Goal: Understand process/instructions

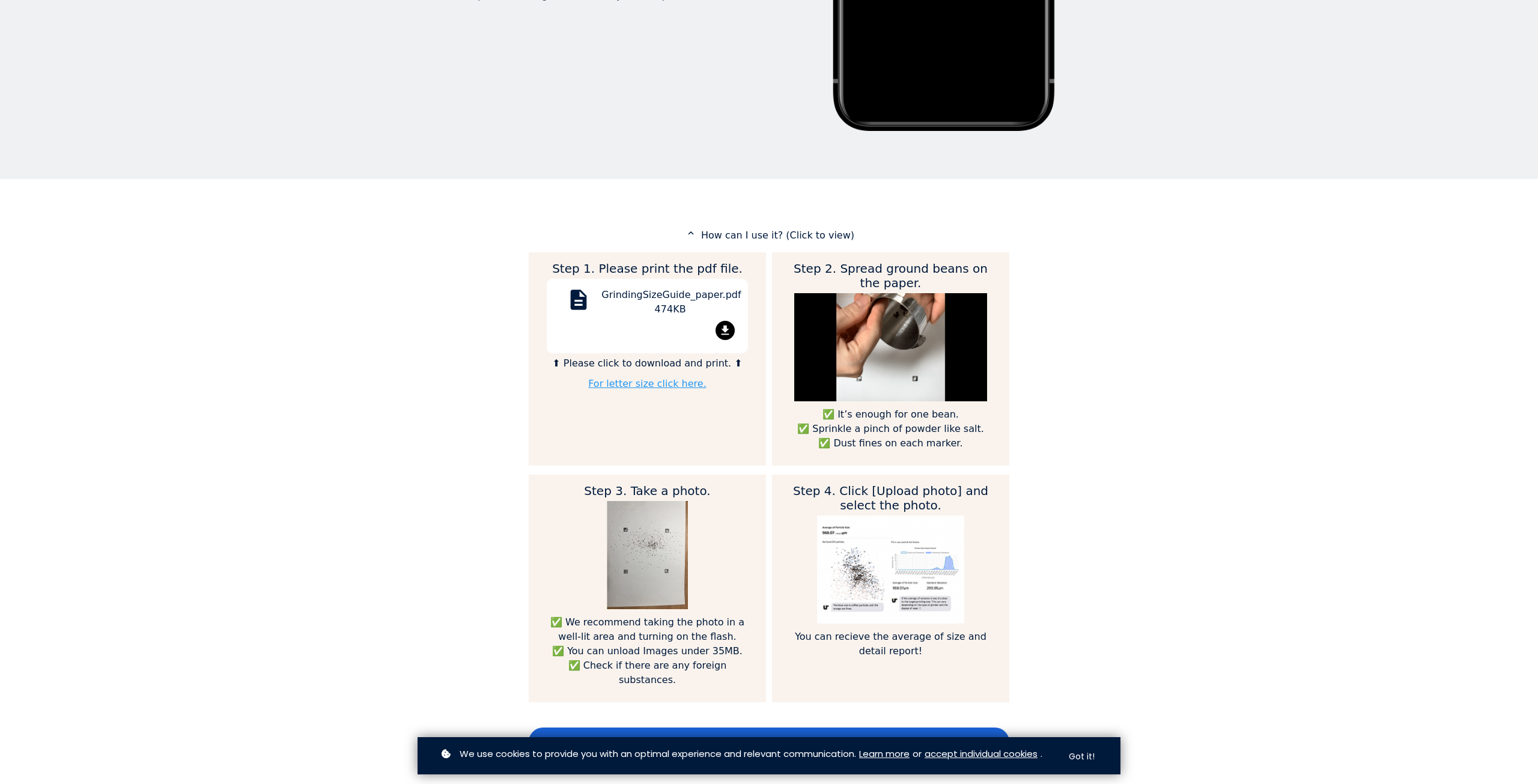
scroll to position [420, 0]
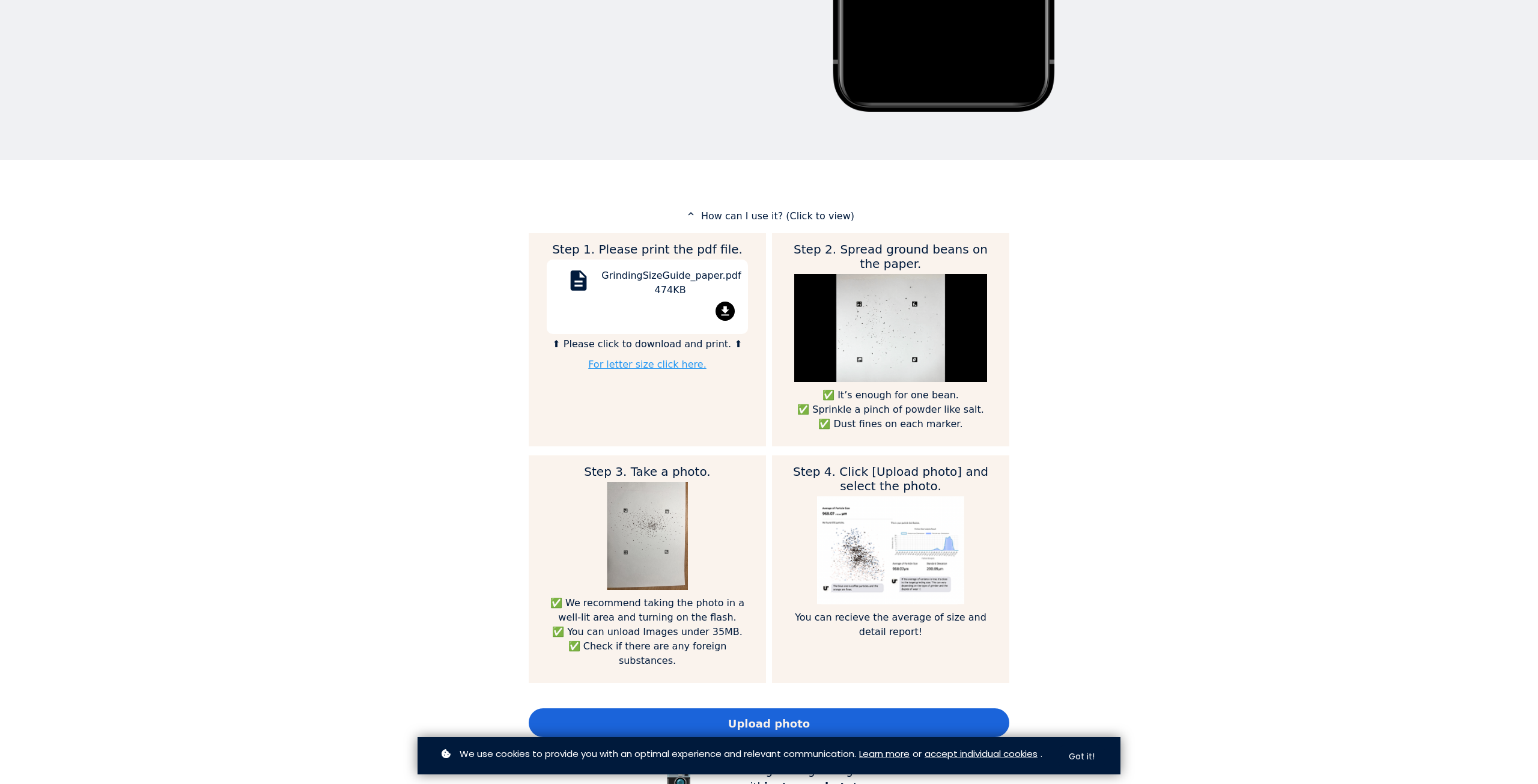
click at [647, 511] on img at bounding box center [647, 536] width 81 height 108
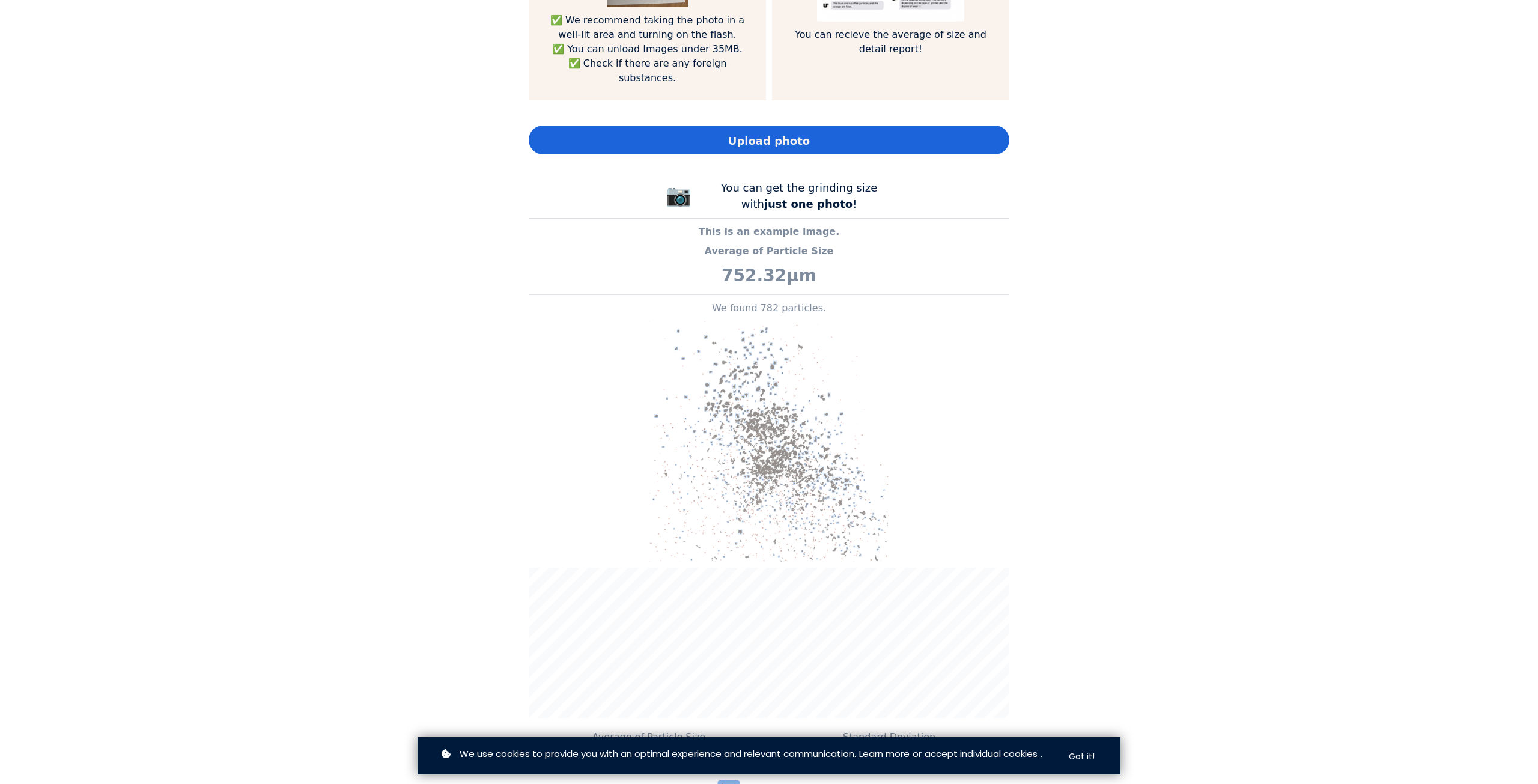
scroll to position [1021, 0]
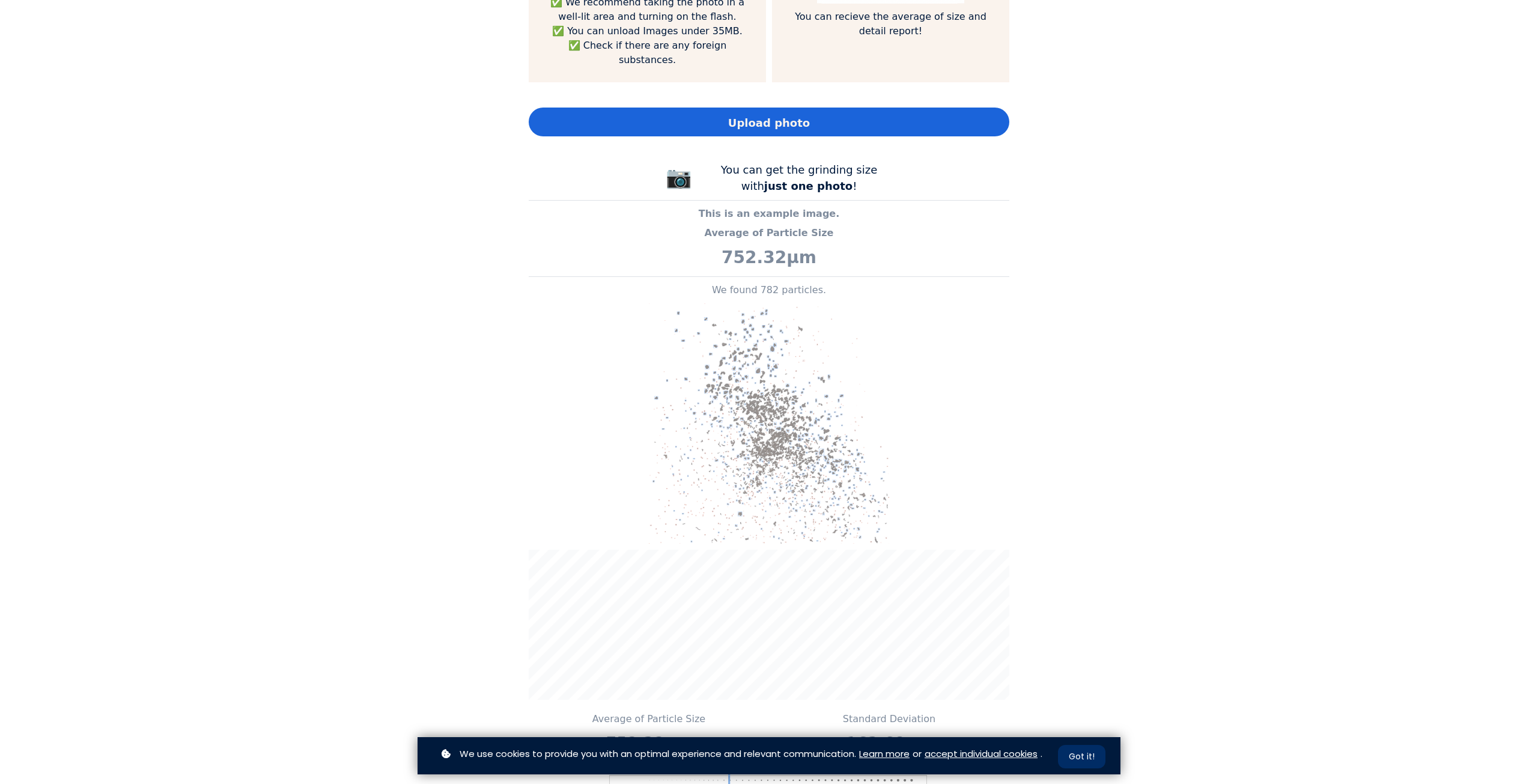
click at [1083, 757] on button "Got it!" at bounding box center [1081, 756] width 47 height 23
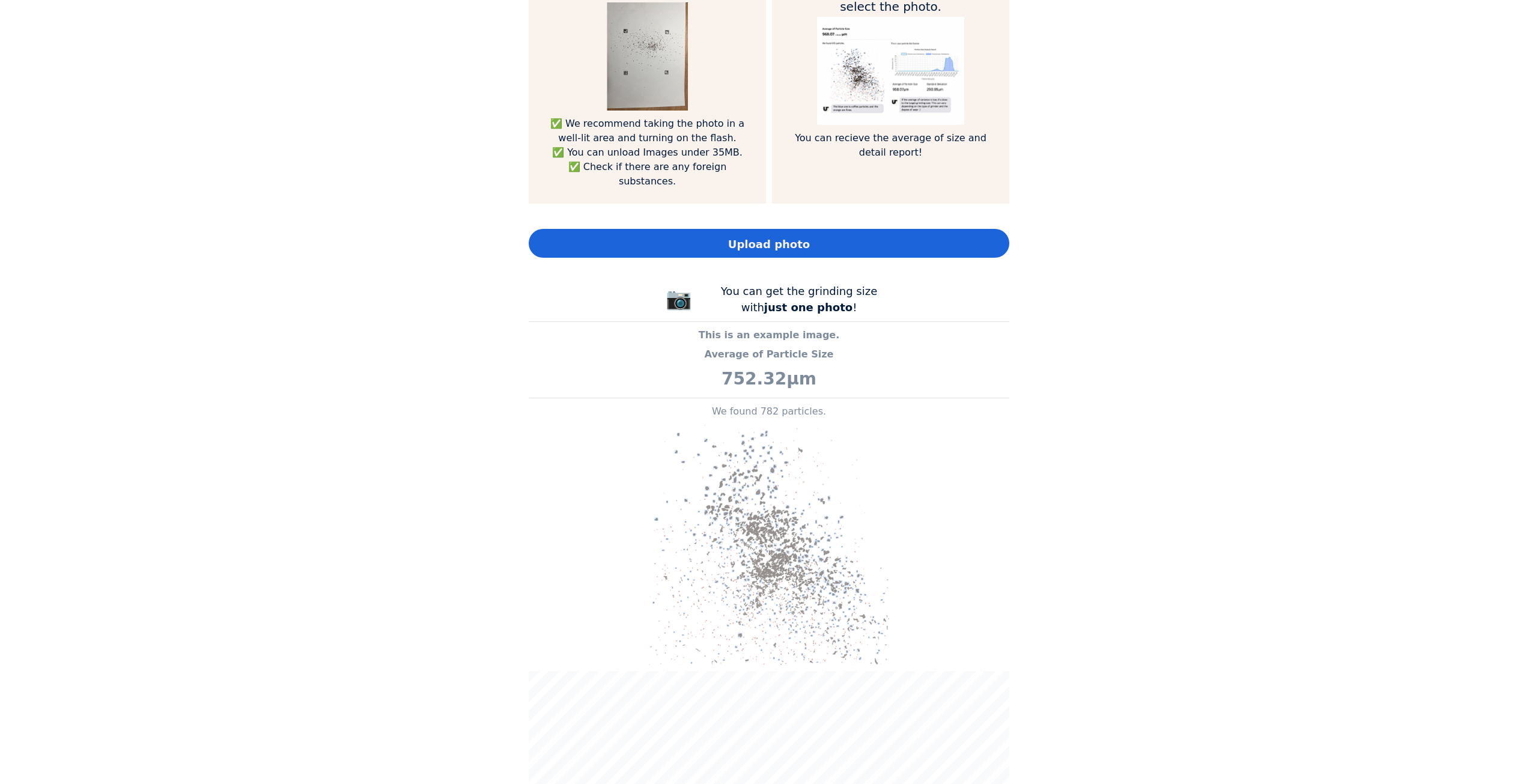
scroll to position [0, 0]
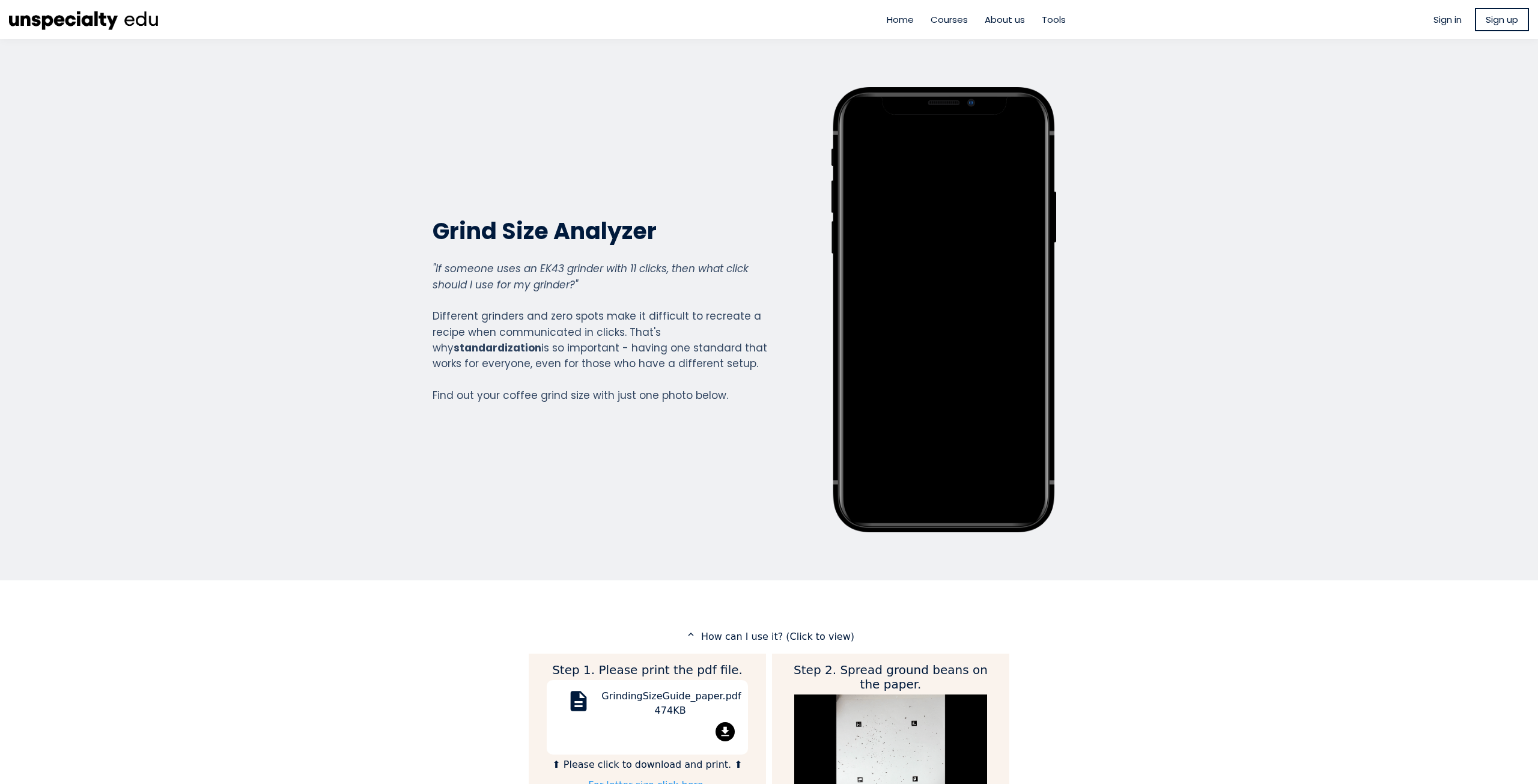
click at [815, 639] on p "expand_less How can I use it? (Click to view)" at bounding box center [769, 636] width 481 height 15
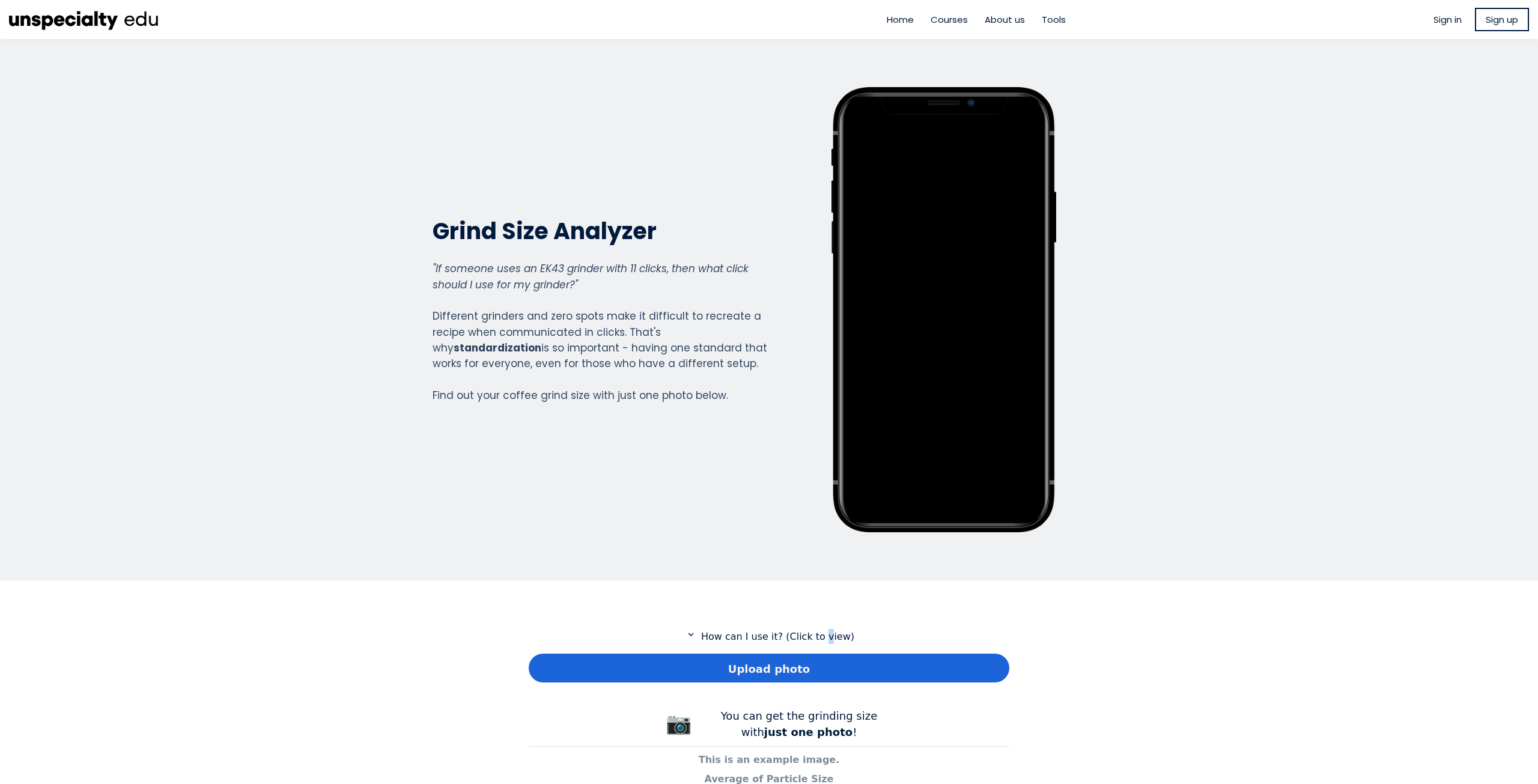
click at [815, 639] on p "expand_more How can I use it? (Click to view)" at bounding box center [769, 636] width 481 height 15
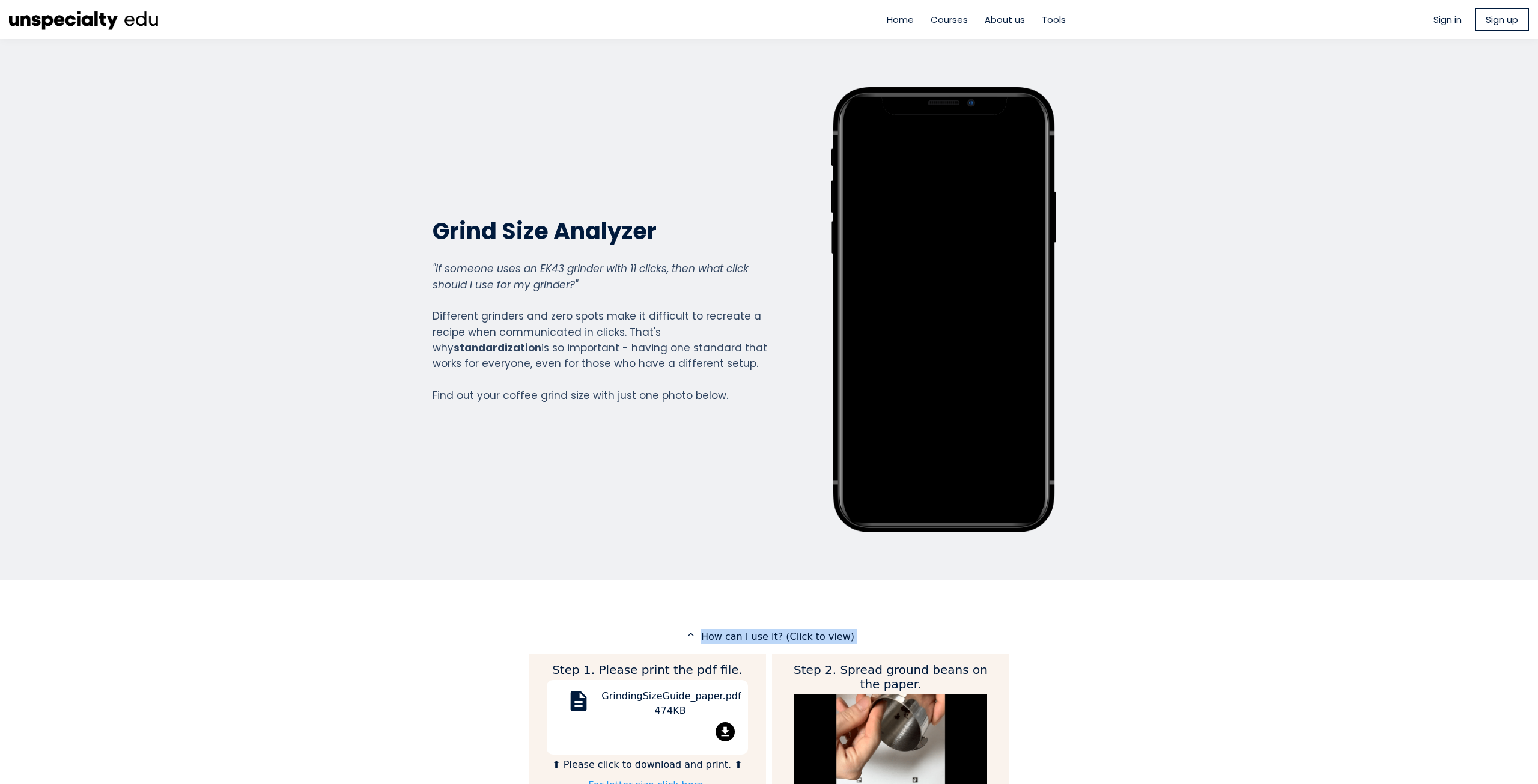
click at [815, 639] on p "expand_less How can I use it? (Click to view)" at bounding box center [769, 636] width 481 height 15
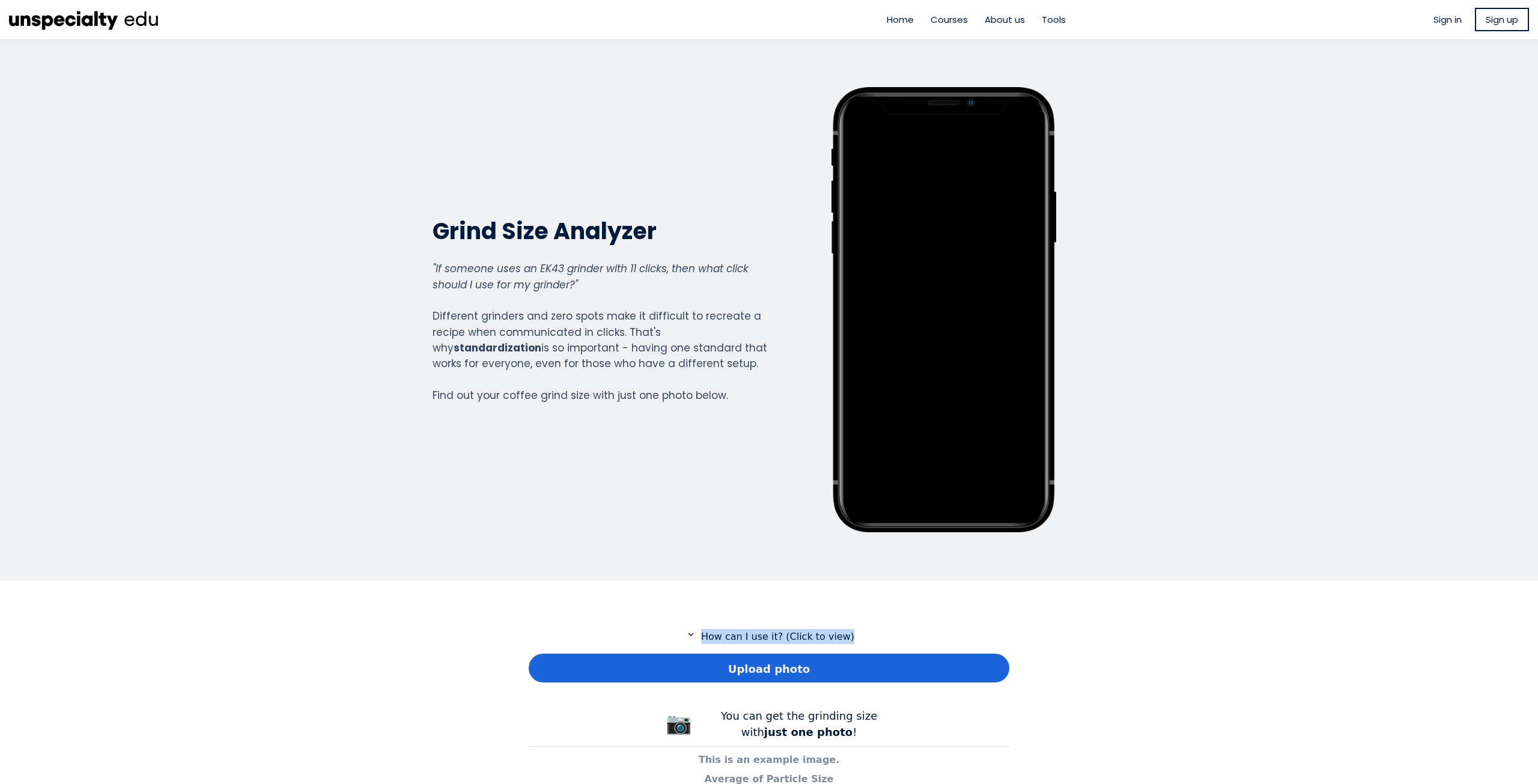
click at [936, 630] on p "expand_more How can I use it? (Click to view)" at bounding box center [769, 636] width 481 height 15
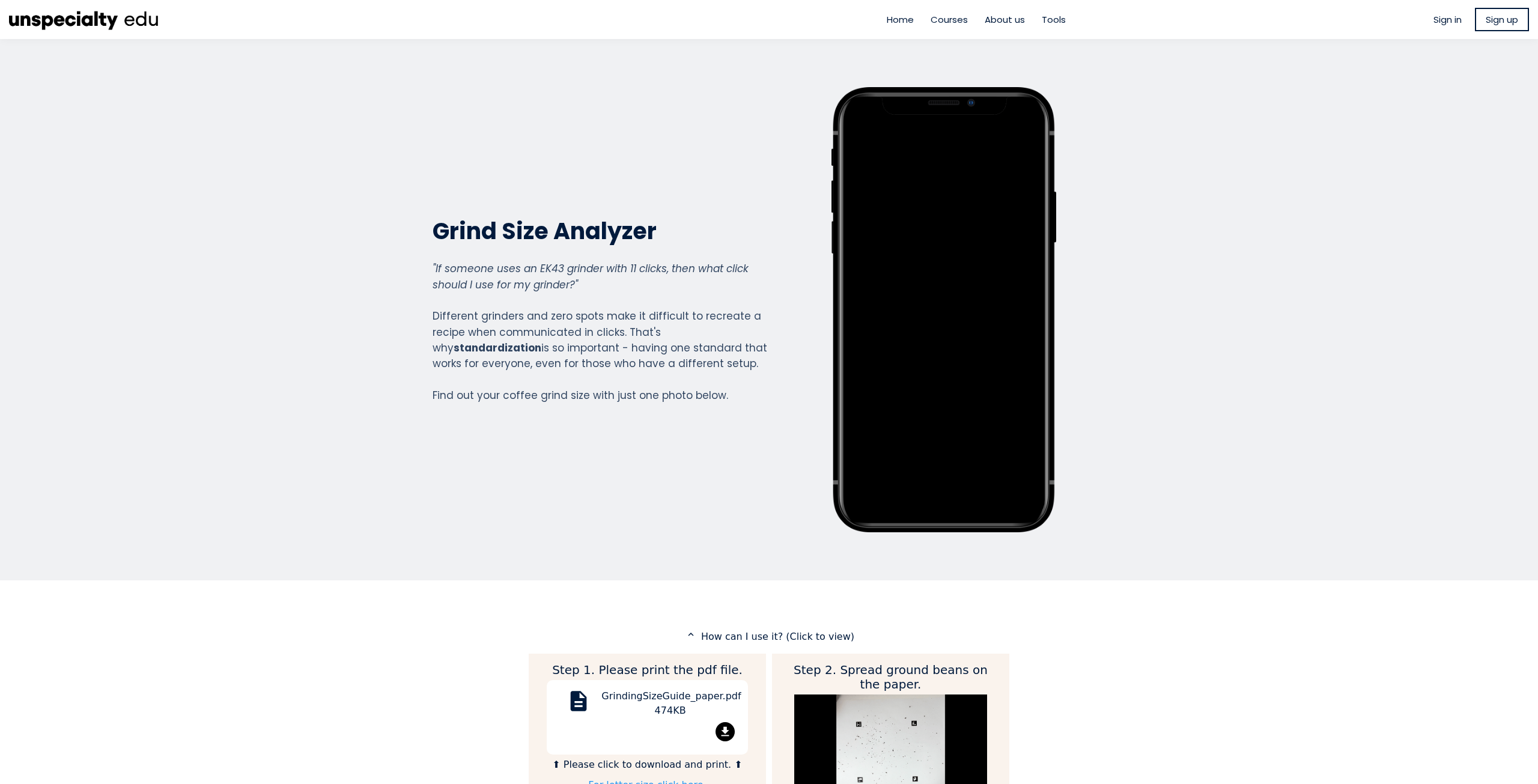
click at [1206, 604] on div "Home Courses About us Tools Sign in" at bounding box center [769, 392] width 1538 height 784
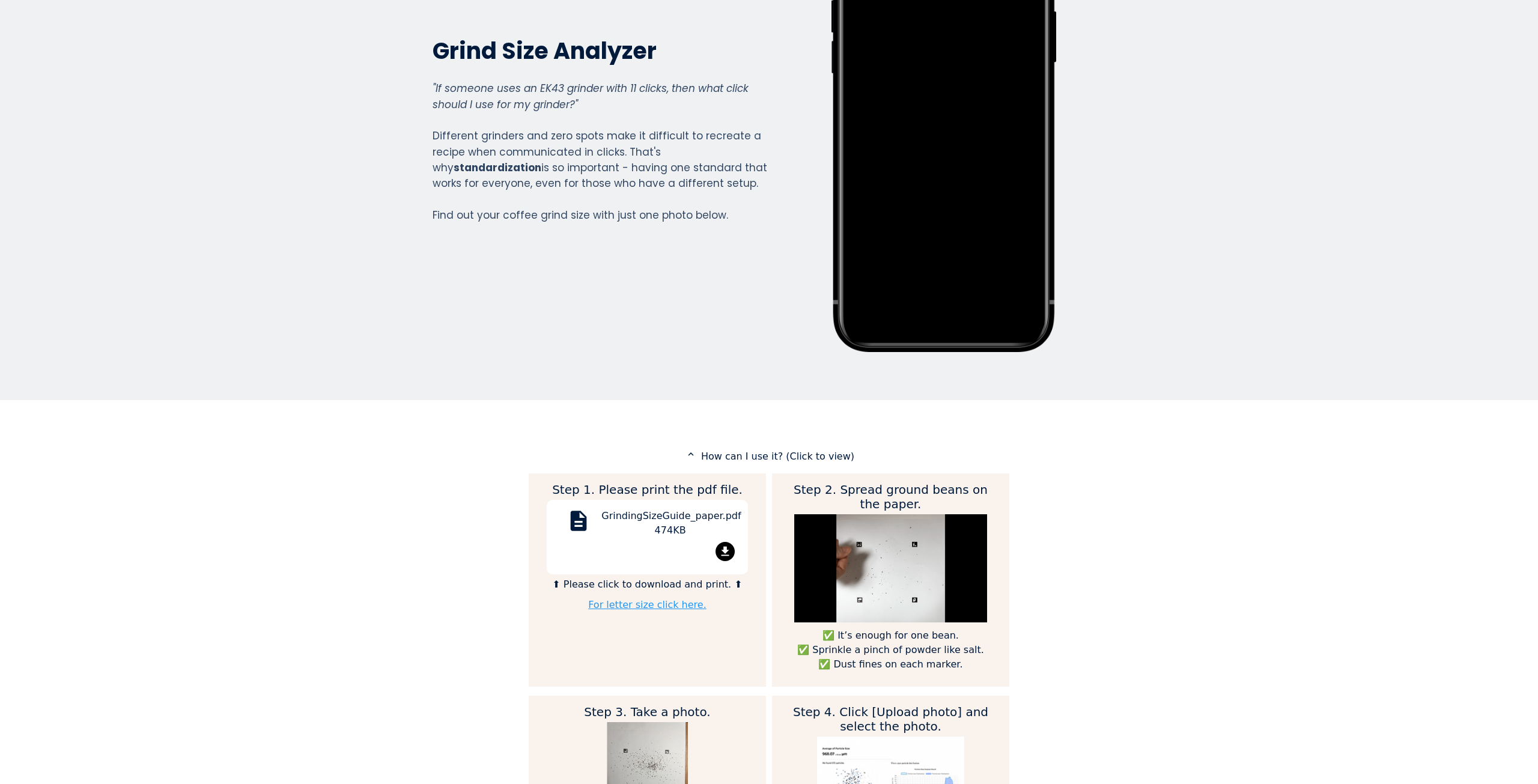
click at [1206, 604] on div "Home Courses About us Tools Sign in" at bounding box center [769, 392] width 1538 height 784
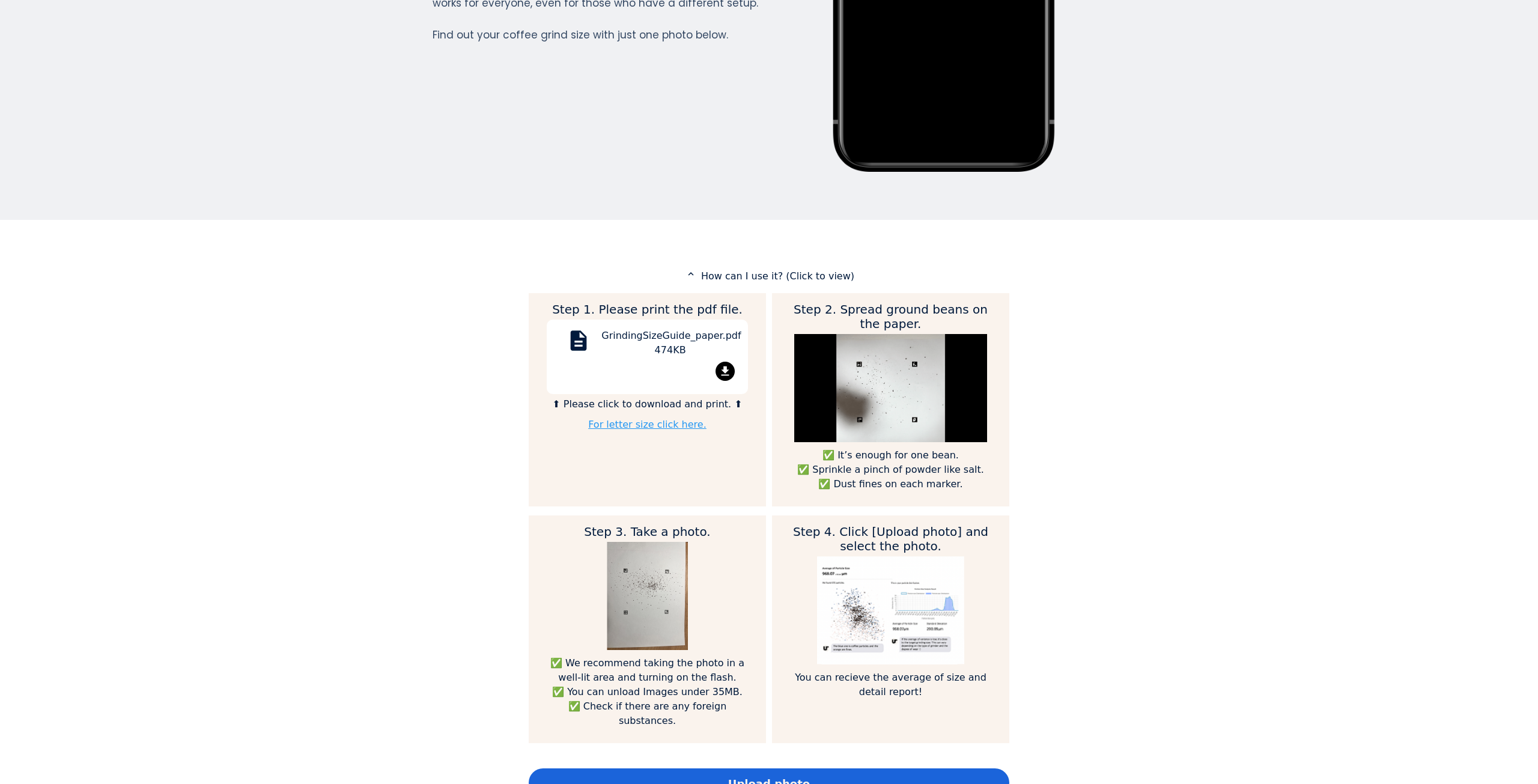
click at [840, 612] on img at bounding box center [890, 610] width 147 height 108
